Goal: Information Seeking & Learning: Learn about a topic

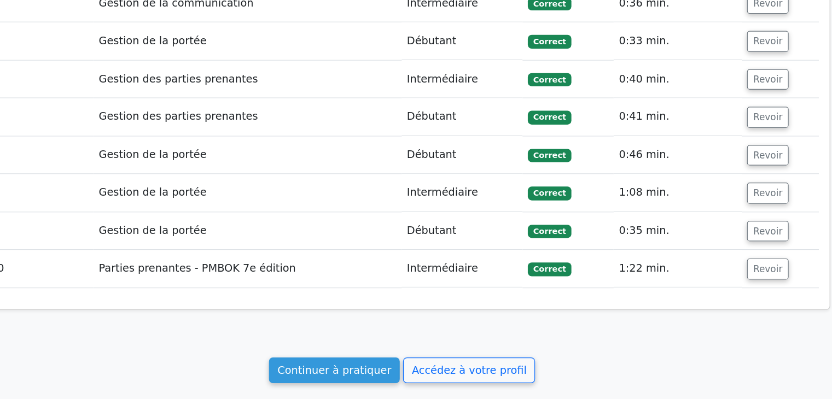
scroll to position [1158, 0]
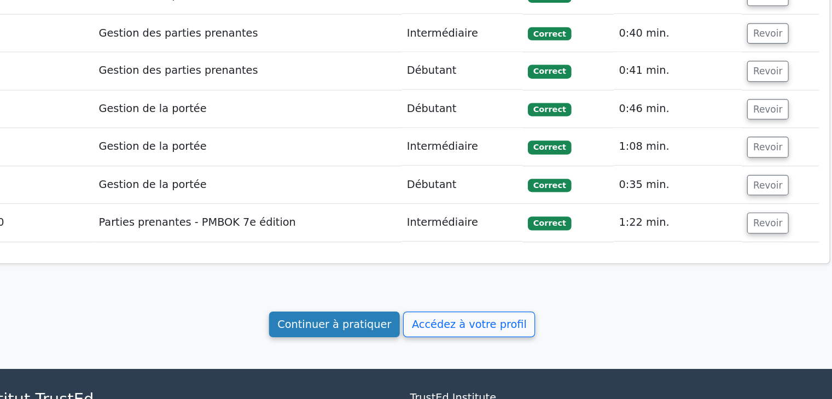
click at [366, 332] on font "Continuer à pratiquer" at bounding box center [360, 337] width 94 height 10
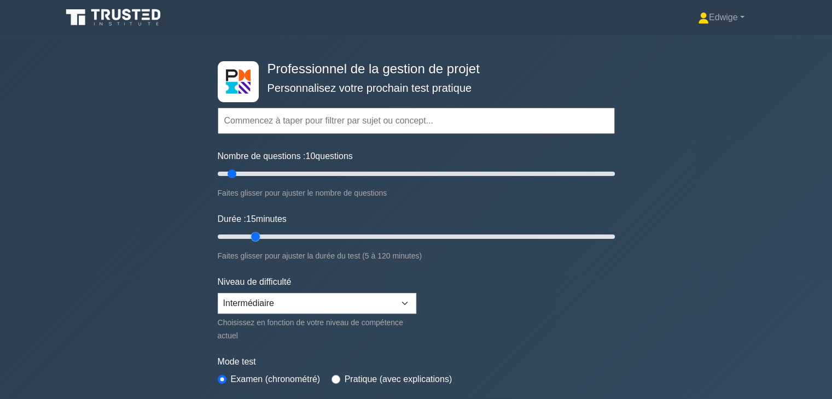
drag, startPoint x: 240, startPoint y: 235, endPoint x: 247, endPoint y: 236, distance: 7.1
type input "15"
click at [247, 236] on input "Durée : 15 minutes" at bounding box center [416, 236] width 397 height 13
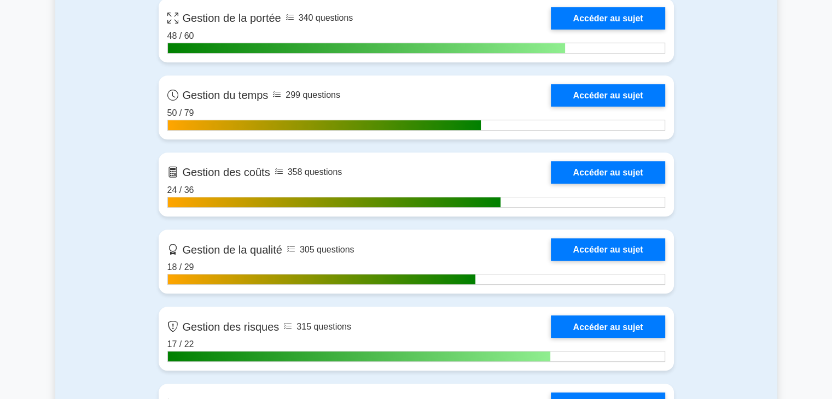
scroll to position [545, 0]
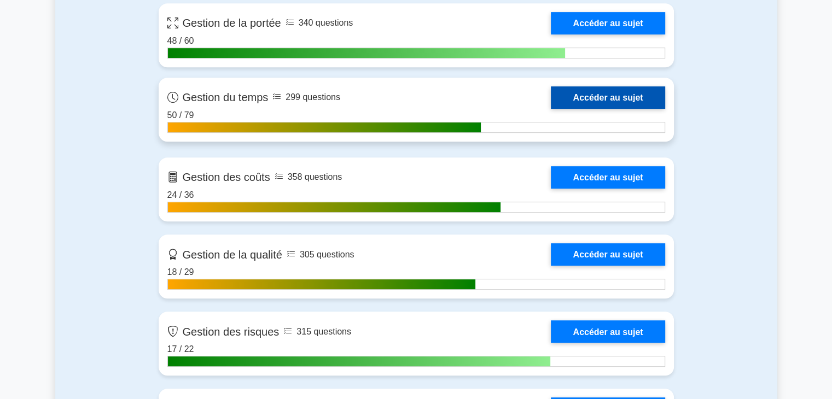
click at [600, 96] on link "Accéder au sujet" at bounding box center [608, 97] width 114 height 22
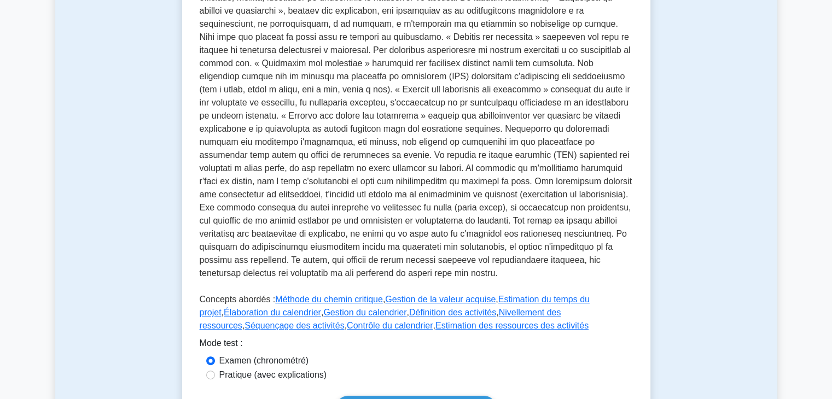
scroll to position [293, 0]
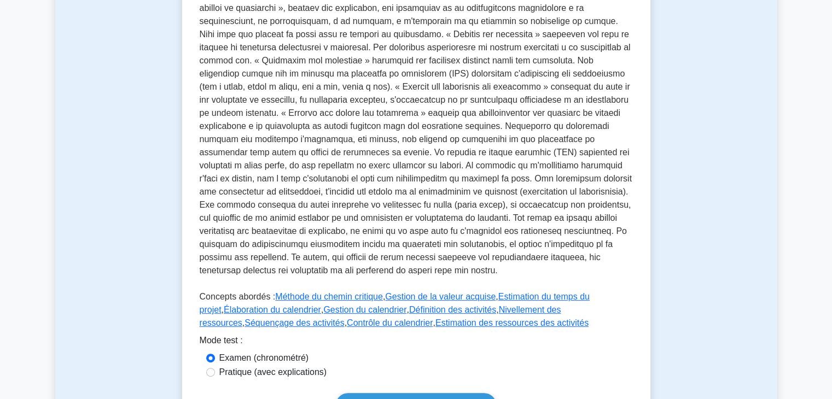
click at [376, 93] on p at bounding box center [416, 122] width 433 height 320
click at [501, 312] on font "Nivellement des ressources" at bounding box center [381, 316] width 362 height 22
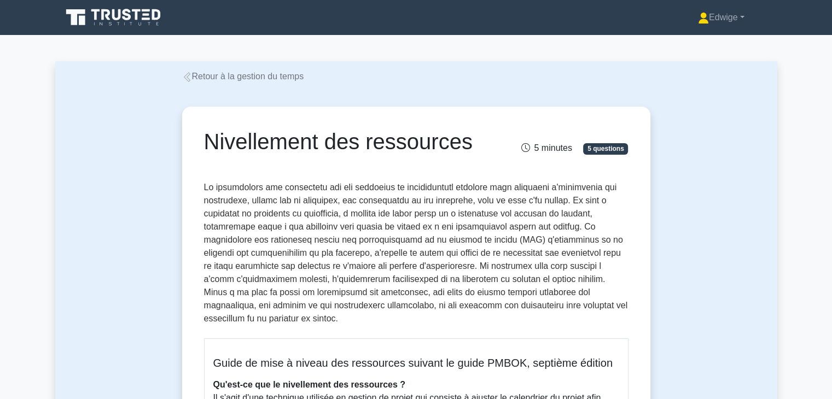
click at [256, 243] on font at bounding box center [416, 253] width 424 height 141
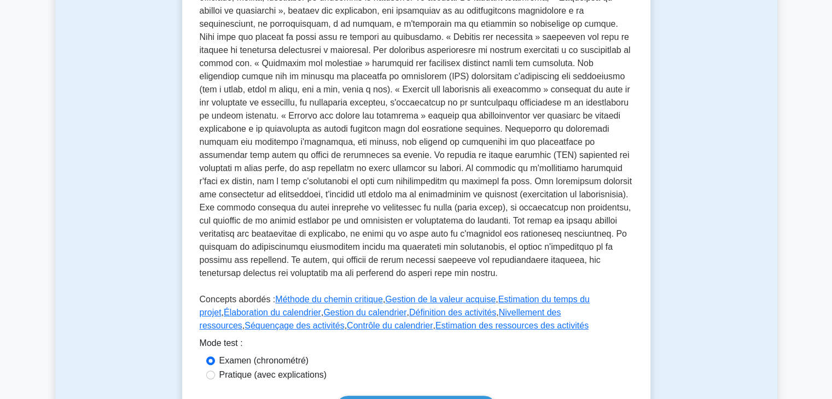
scroll to position [306, 0]
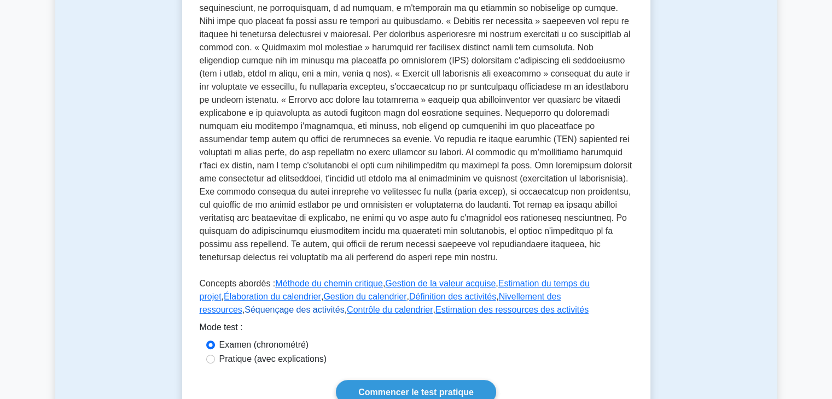
click at [344, 305] on font "Séquençage des activités" at bounding box center [295, 309] width 100 height 9
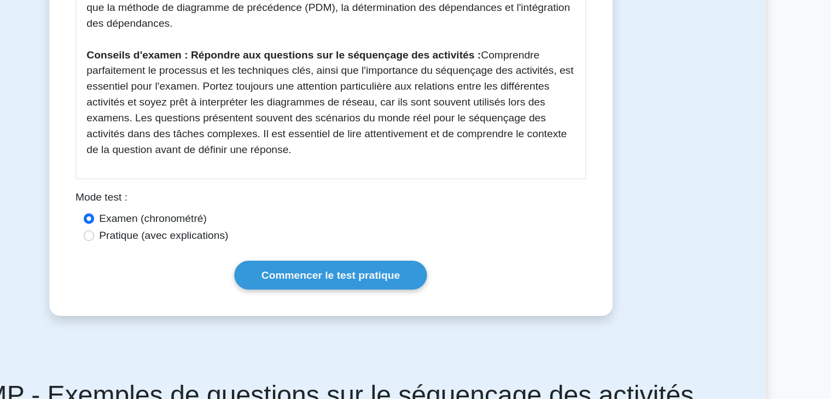
scroll to position [461, 0]
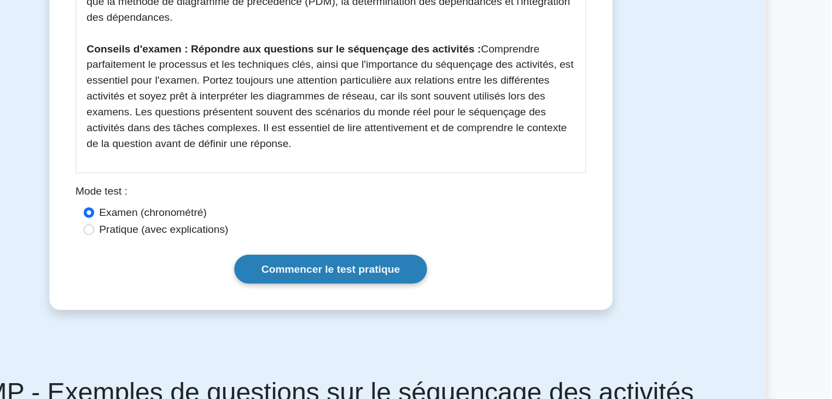
click at [459, 287] on font "Commencer le test pratique" at bounding box center [415, 291] width 115 height 9
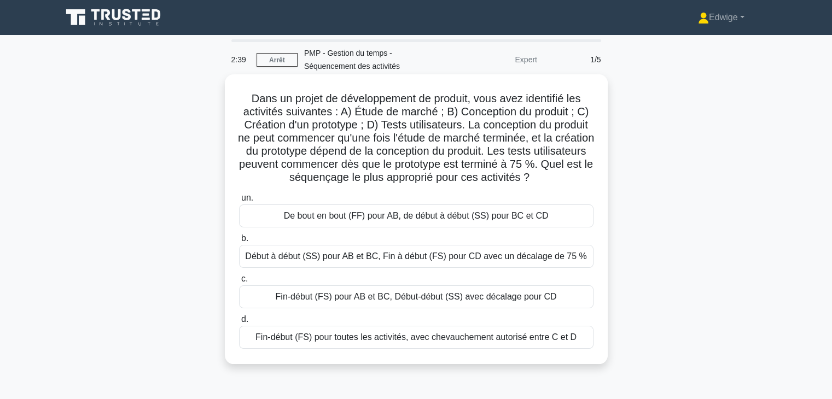
click at [558, 340] on font "Fin-début (FS) pour toutes les activités, avec chevauchement autorisé entre C e…" at bounding box center [416, 337] width 321 height 9
click at [239, 323] on input "d. Fin-début (FS) pour toutes les activités, avec chevauchement autorisé entre …" at bounding box center [239, 319] width 0 height 7
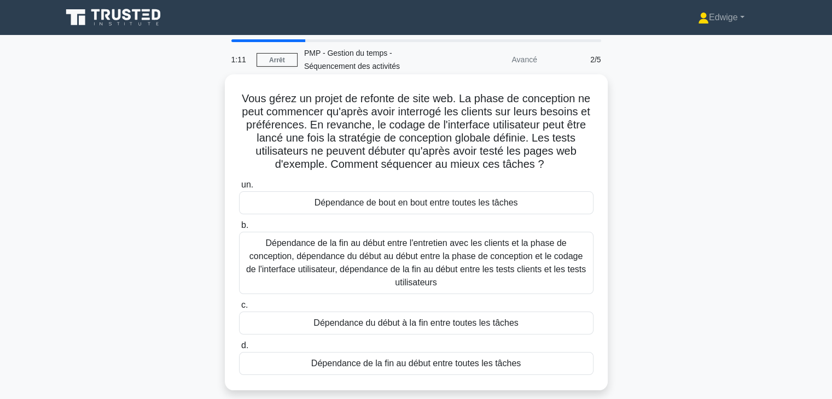
click at [512, 261] on font "Dépendance de la fin au début entre l'entretien avec les clients et la phase de…" at bounding box center [416, 263] width 340 height 49
click at [239, 229] on input "b. Dépendance de la fin au début entre l'entretien avec les clients et la phase…" at bounding box center [239, 225] width 0 height 7
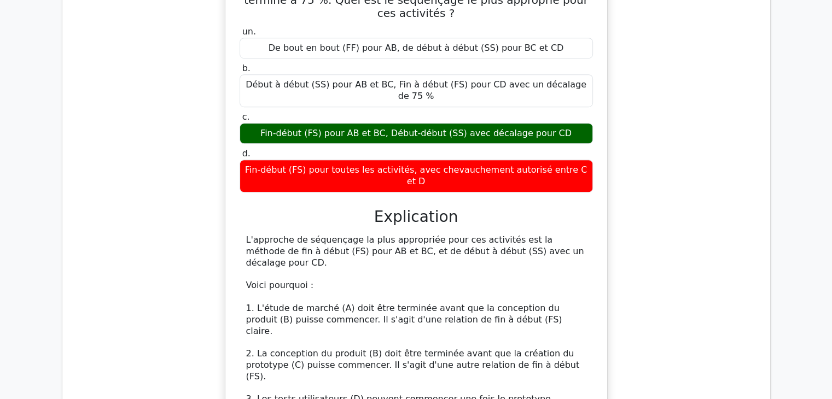
scroll to position [732, 0]
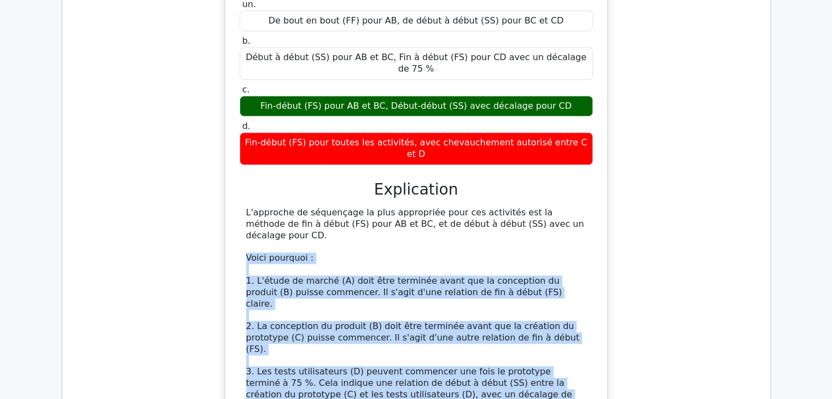
drag, startPoint x: 247, startPoint y: 195, endPoint x: 408, endPoint y: 345, distance: 219.9
click at [374, 276] on font "1. L'étude de marché (A) doit être terminée avant que la conception du produit …" at bounding box center [404, 292] width 316 height 33
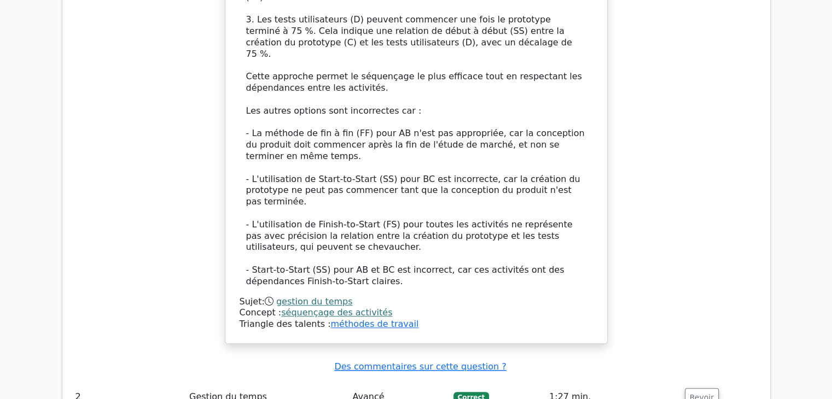
scroll to position [1094, 0]
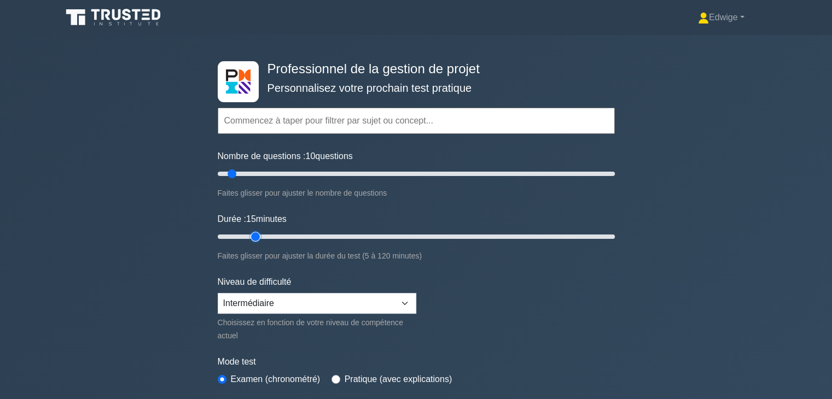
type input "15"
click at [254, 236] on input "Durée : 15 minutes" at bounding box center [416, 236] width 397 height 13
click at [263, 236] on input "Durée : 15 minutes" at bounding box center [416, 236] width 397 height 13
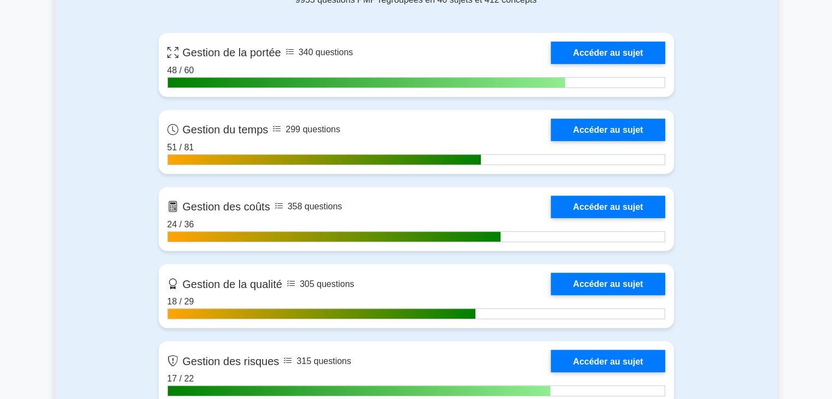
scroll to position [490, 0]
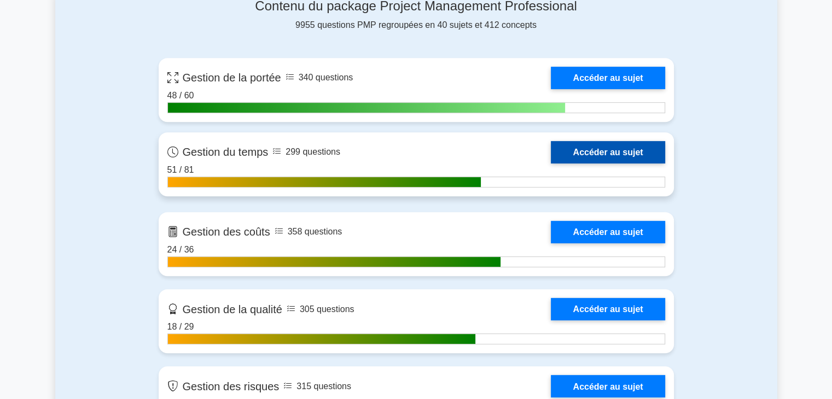
click at [613, 152] on link "Accéder au sujet" at bounding box center [608, 152] width 114 height 22
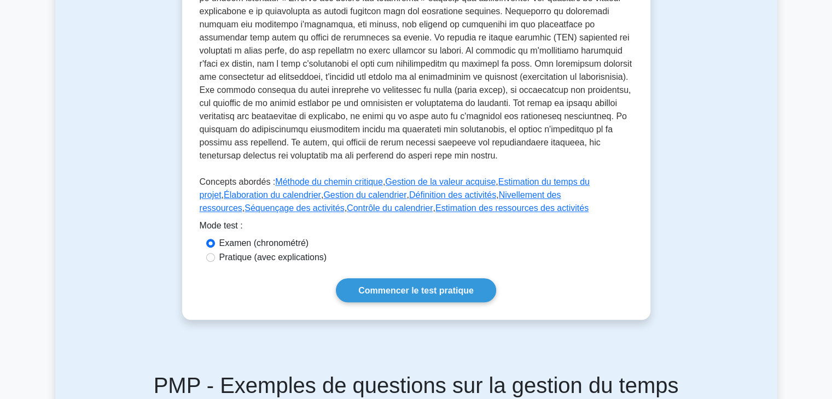
scroll to position [414, 0]
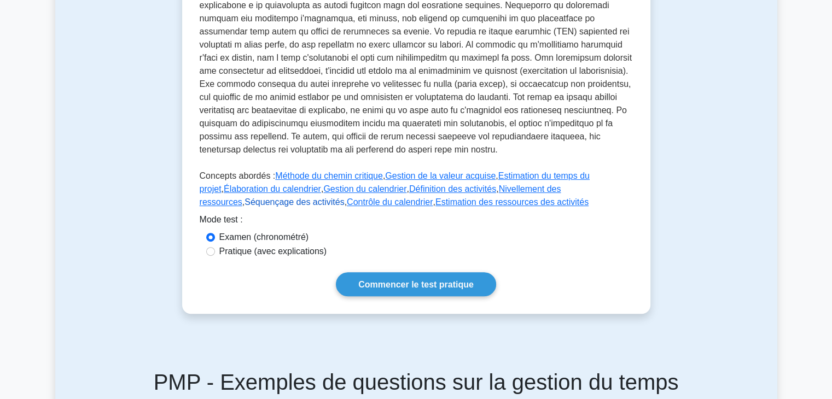
click at [344, 198] on font "Séquençage des activités" at bounding box center [295, 202] width 100 height 9
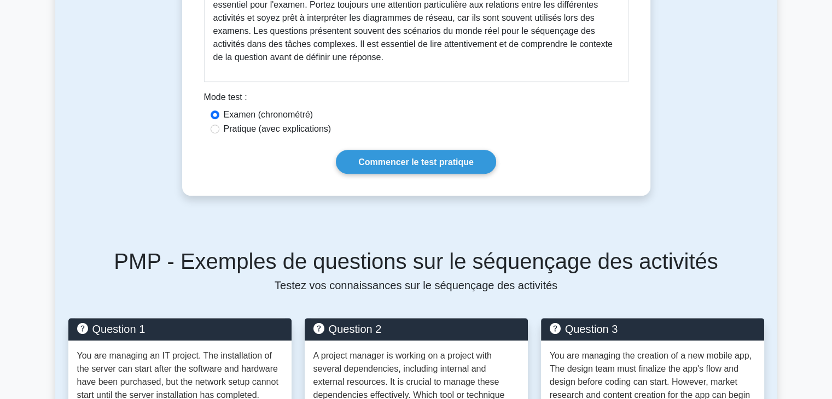
scroll to position [608, 0]
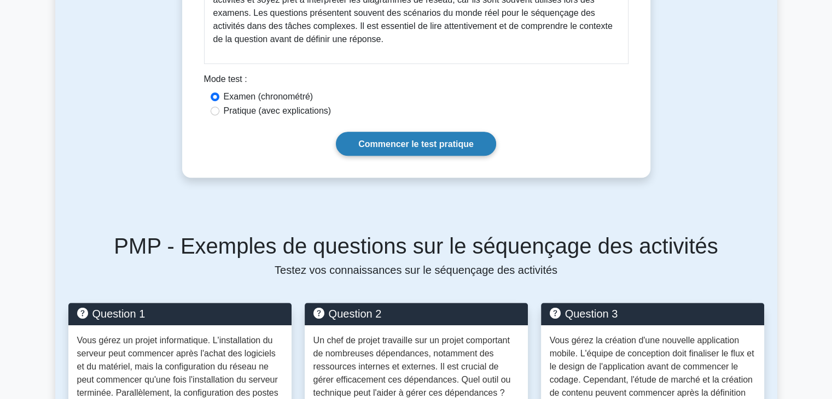
click at [414, 140] on font "Commencer le test pratique" at bounding box center [415, 144] width 115 height 9
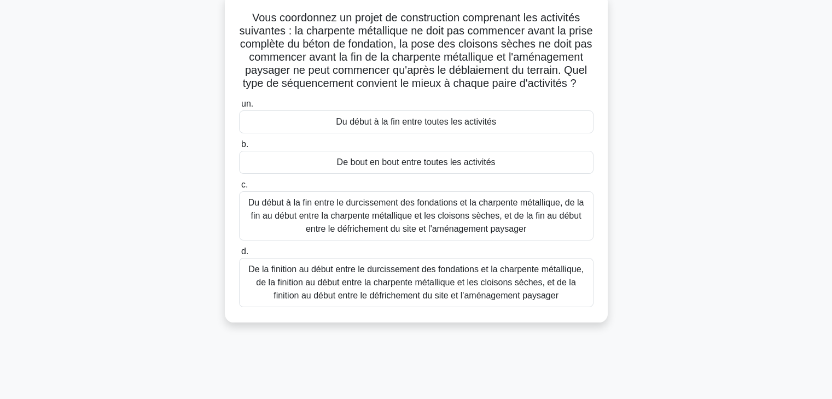
scroll to position [88, 0]
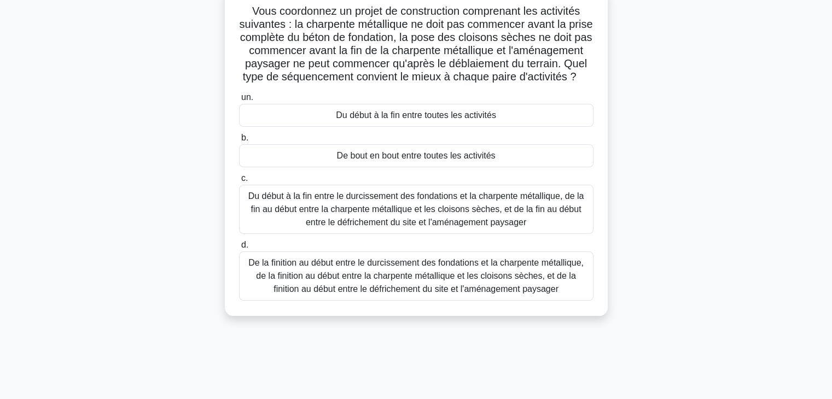
click at [435, 227] on font "Du début à la fin entre le durcissement des fondations et la charpente métalliq…" at bounding box center [416, 210] width 336 height 36
click at [239, 182] on input "c. Du début à la fin entre le durcissement des fondations et la charpente métal…" at bounding box center [239, 178] width 0 height 7
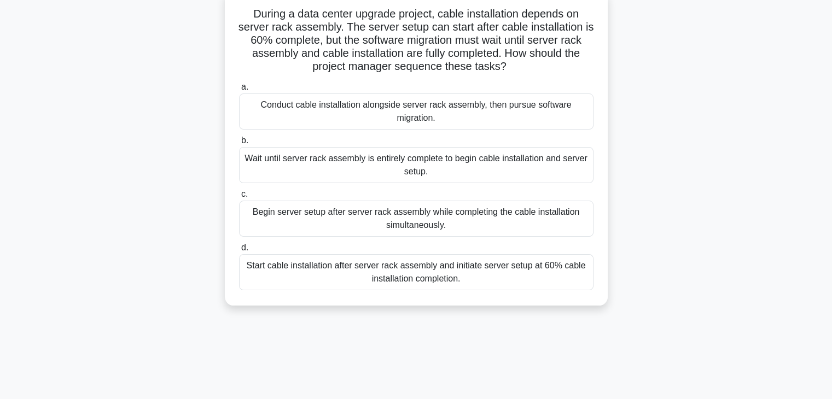
scroll to position [0, 0]
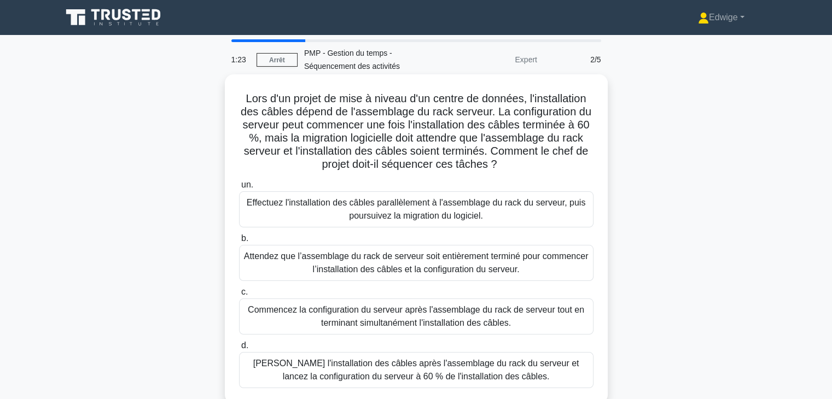
click at [490, 373] on font "[PERSON_NAME] l'installation des câbles après l'assemblage du rack du serveur e…" at bounding box center [416, 370] width 326 height 22
click at [239, 350] on input "d. Démarrez l'installation des câbles après l'assemblage du rack du serveur et …" at bounding box center [239, 346] width 0 height 7
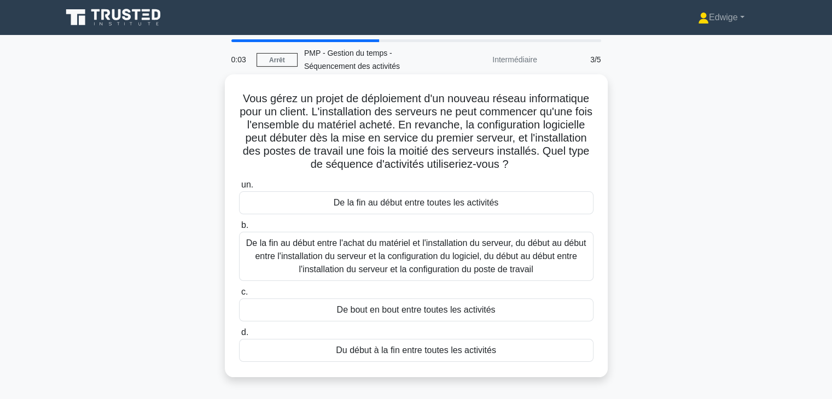
click at [418, 268] on font "De la fin au début entre l'achat du matériel et l'installation du serveur, du d…" at bounding box center [416, 257] width 340 height 36
click at [239, 229] on input "b. De la fin au début entre l'achat du matériel et l'installation du serveur, d…" at bounding box center [239, 225] width 0 height 7
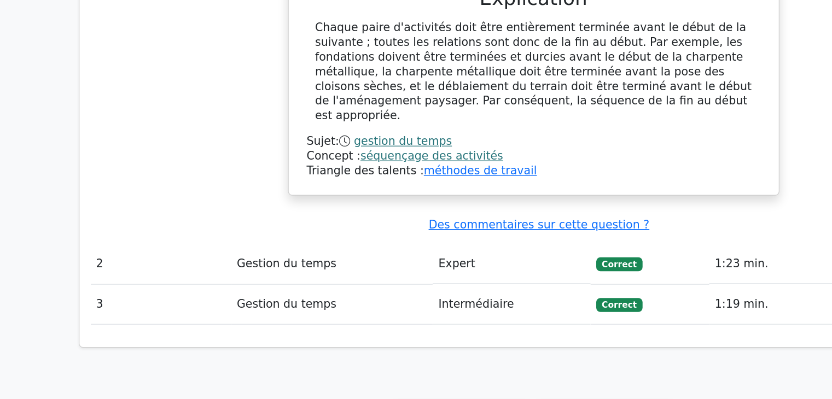
scroll to position [908, 0]
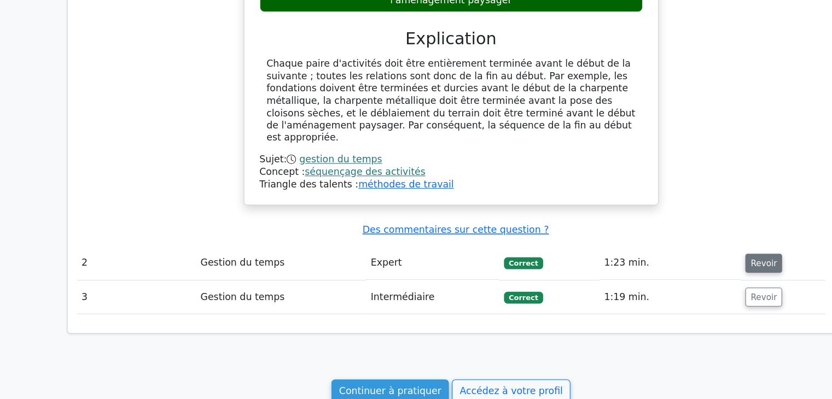
click at [703, 239] on font "Revoir" at bounding box center [705, 243] width 24 height 9
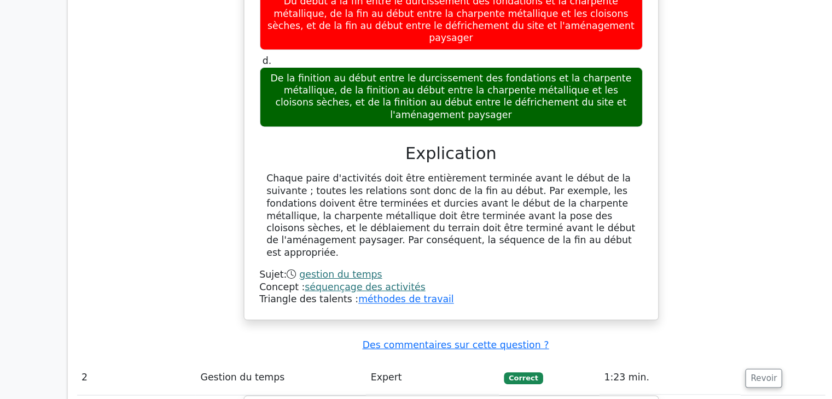
scroll to position [783, 0]
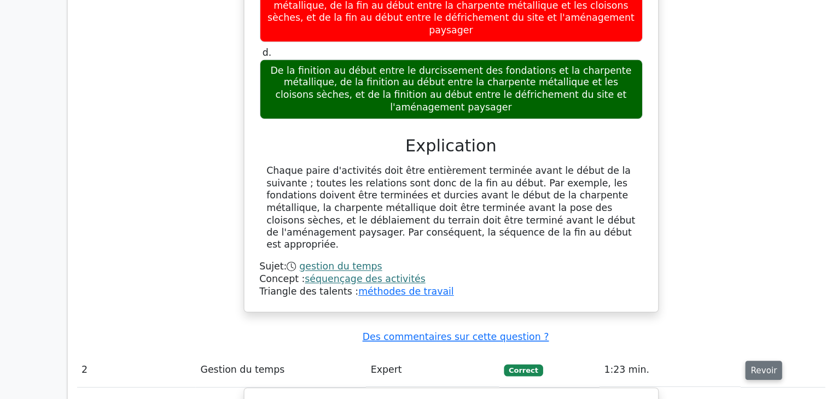
click at [700, 363] on font "Revoir" at bounding box center [705, 367] width 24 height 9
click at [697, 363] on font "Revoir" at bounding box center [705, 367] width 24 height 9
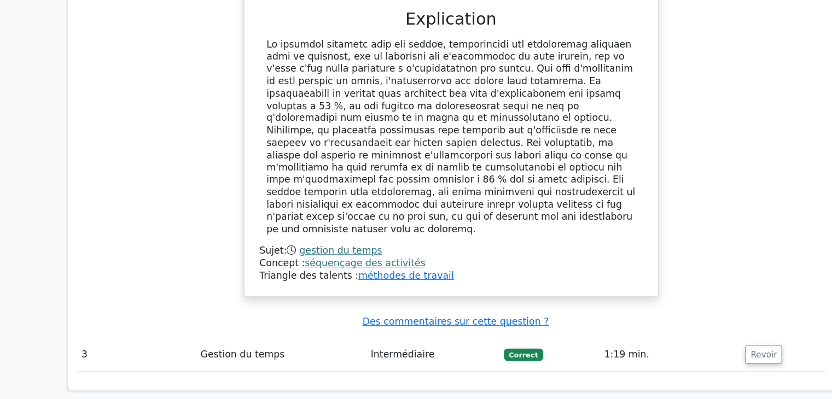
scroll to position [1521, 0]
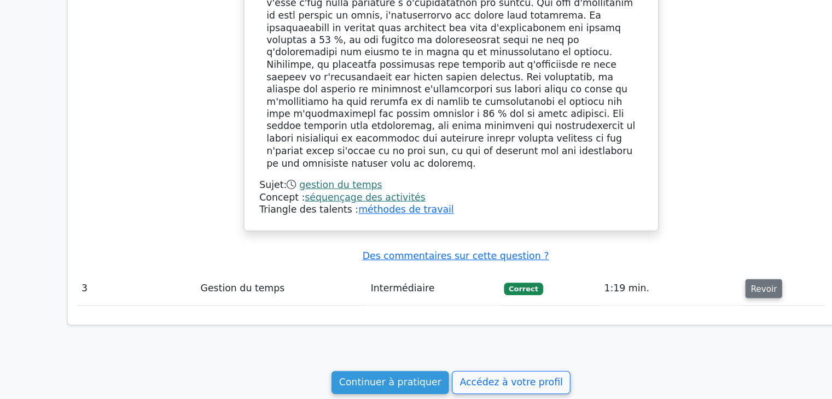
click at [698, 293] on font "Revoir" at bounding box center [705, 297] width 24 height 9
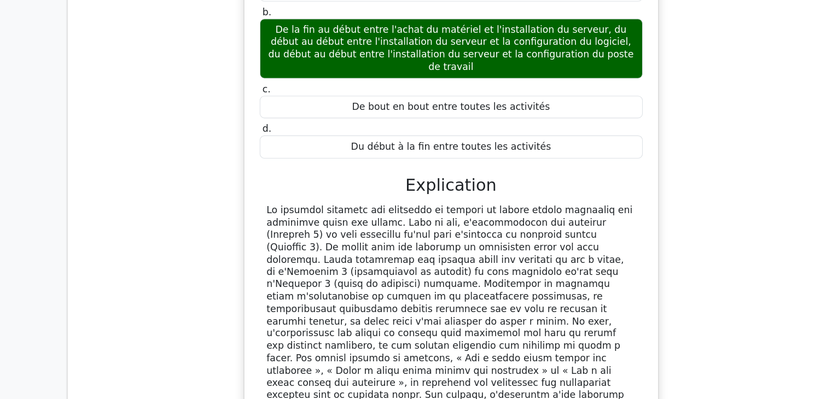
scroll to position [1963, 0]
